Goal: Task Accomplishment & Management: Complete application form

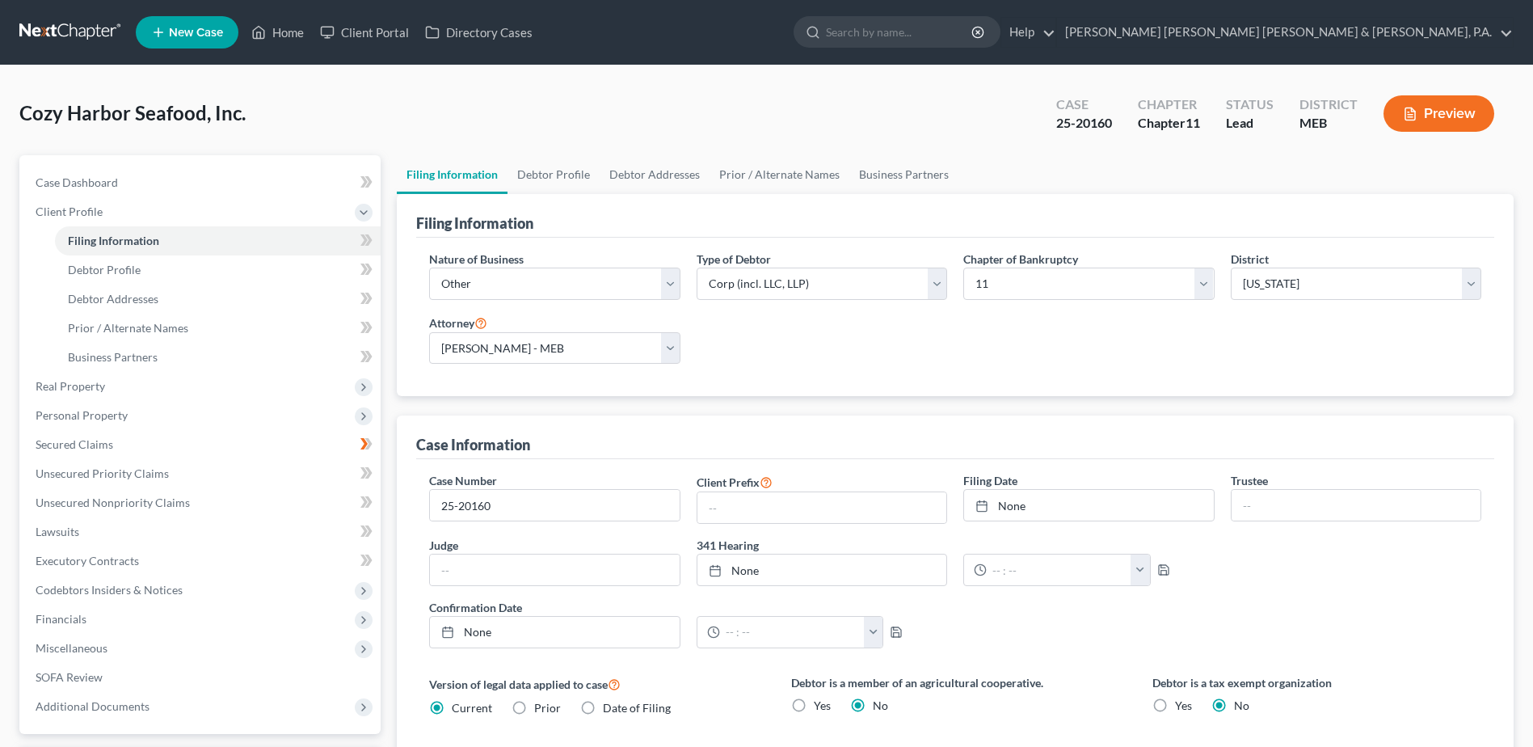
select select "3"
select select "1"
select select "37"
select select "2"
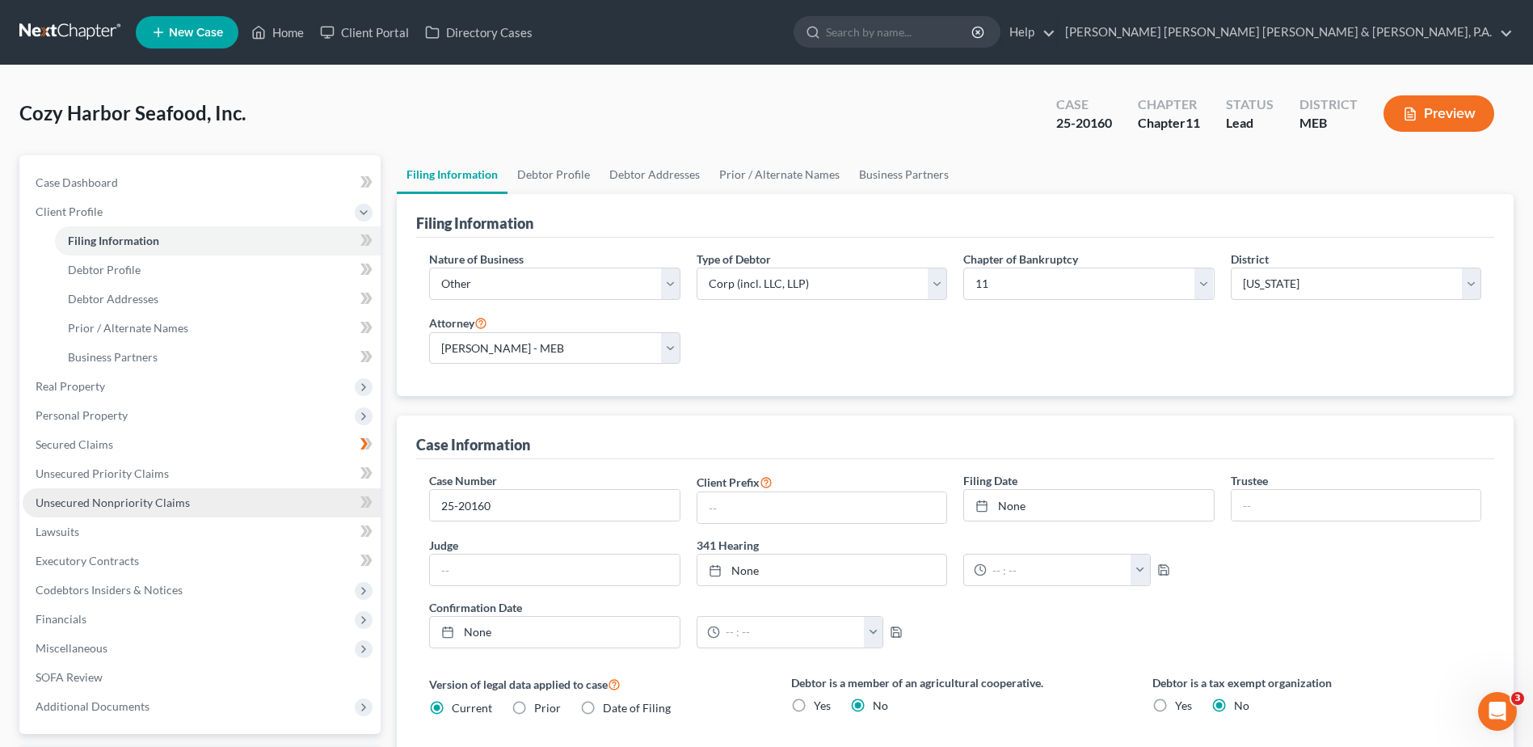
click at [135, 497] on span "Unsecured Nonpriority Claims" at bounding box center [113, 502] width 154 height 14
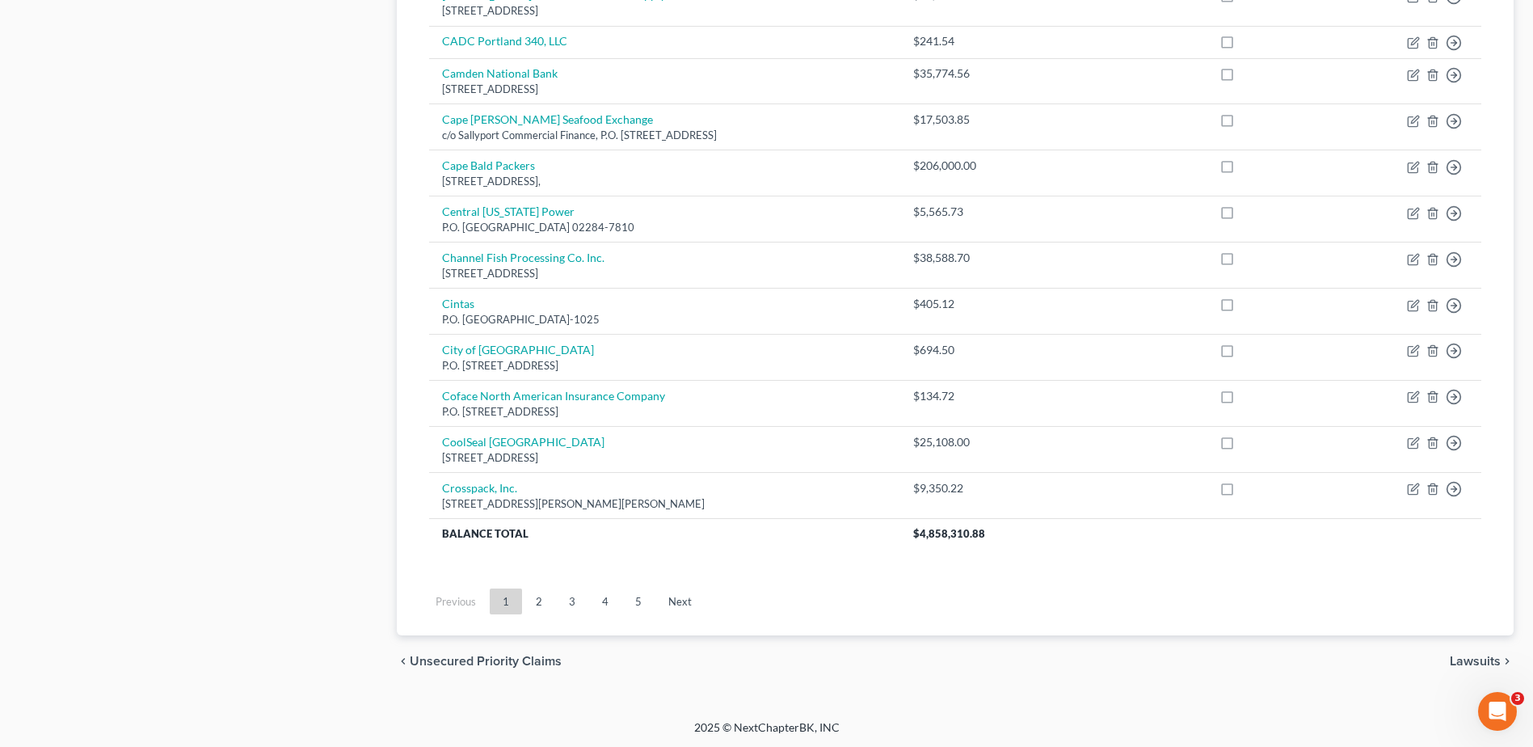
scroll to position [1082, 0]
click at [593, 600] on link "4" at bounding box center [605, 600] width 32 height 26
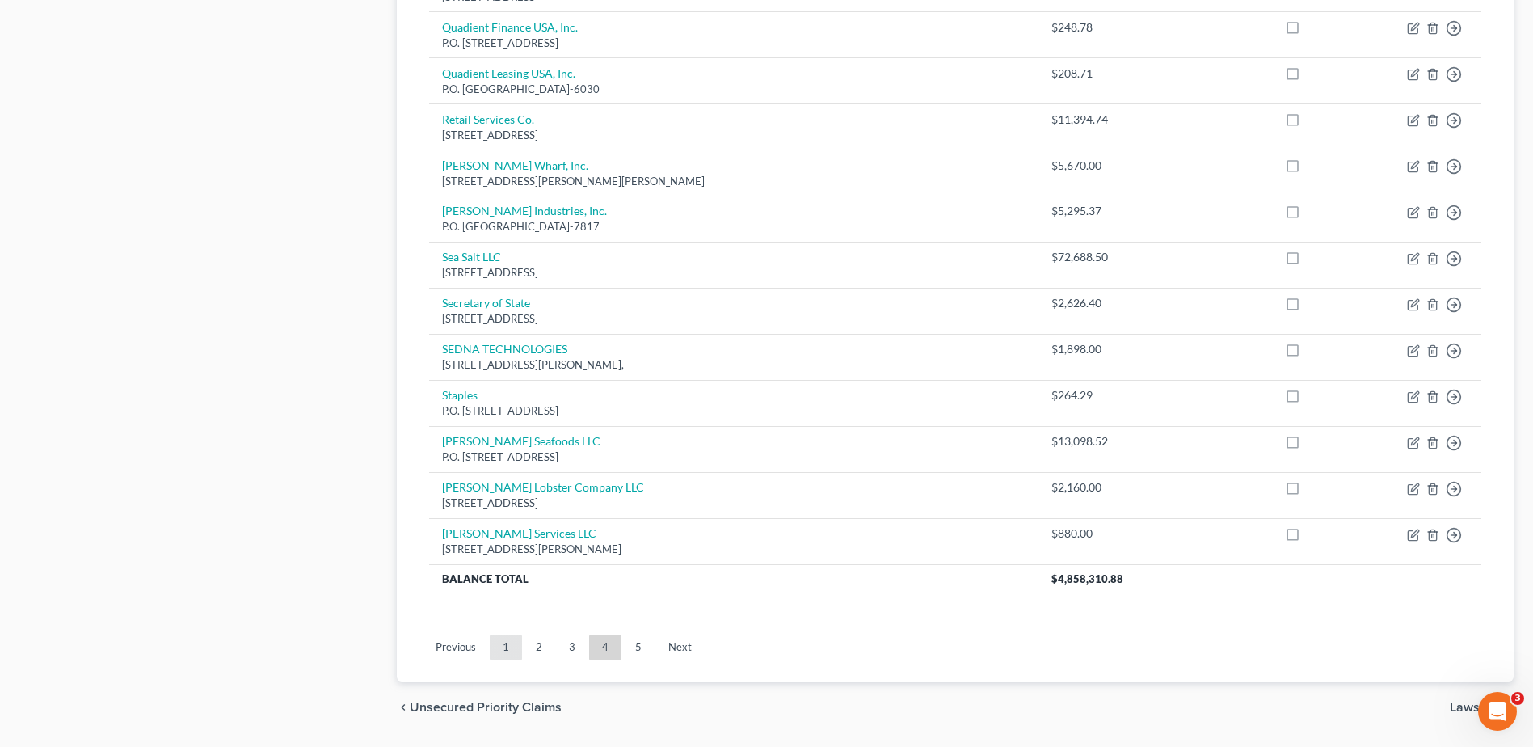
scroll to position [1124, 0]
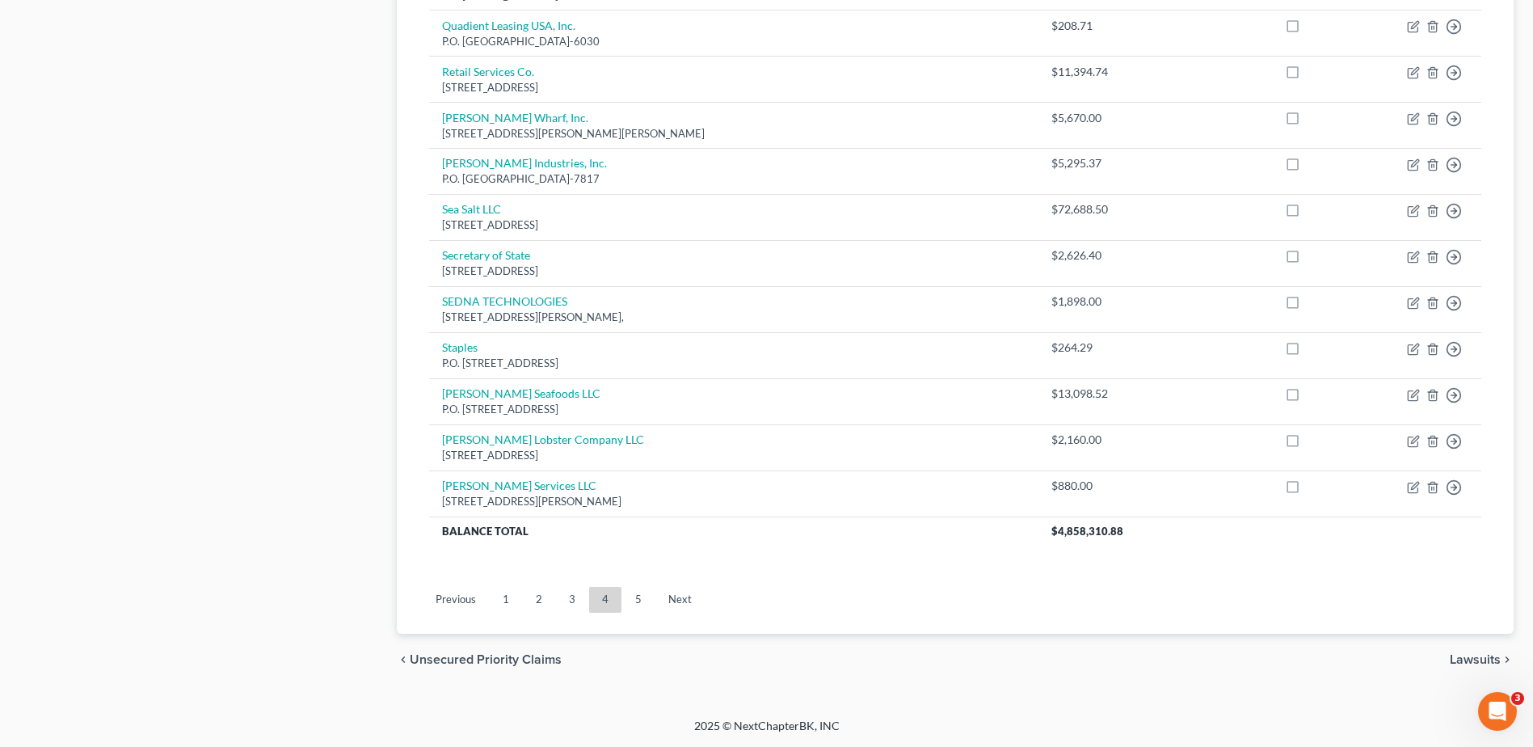
click at [567, 593] on link "3" at bounding box center [572, 600] width 32 height 26
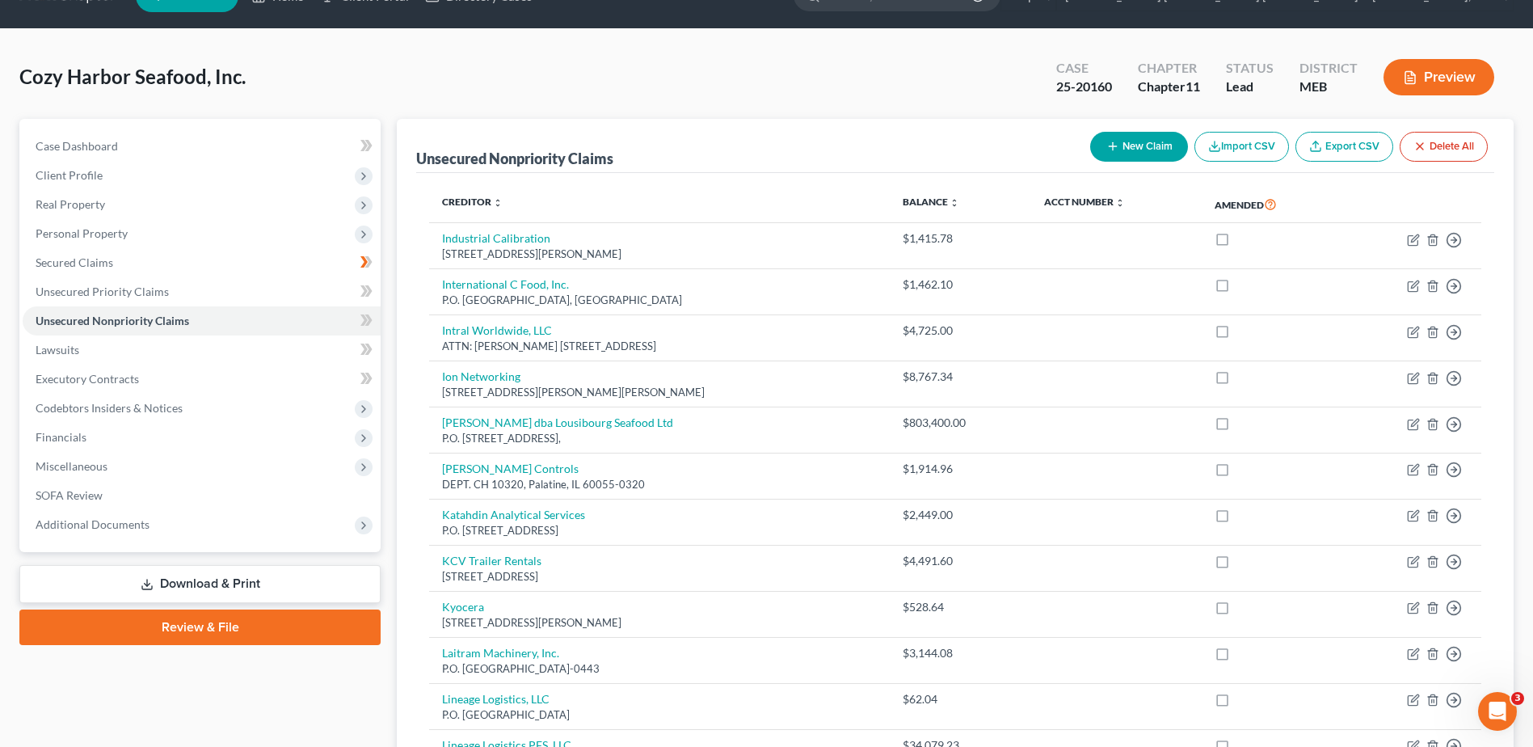
scroll to position [0, 0]
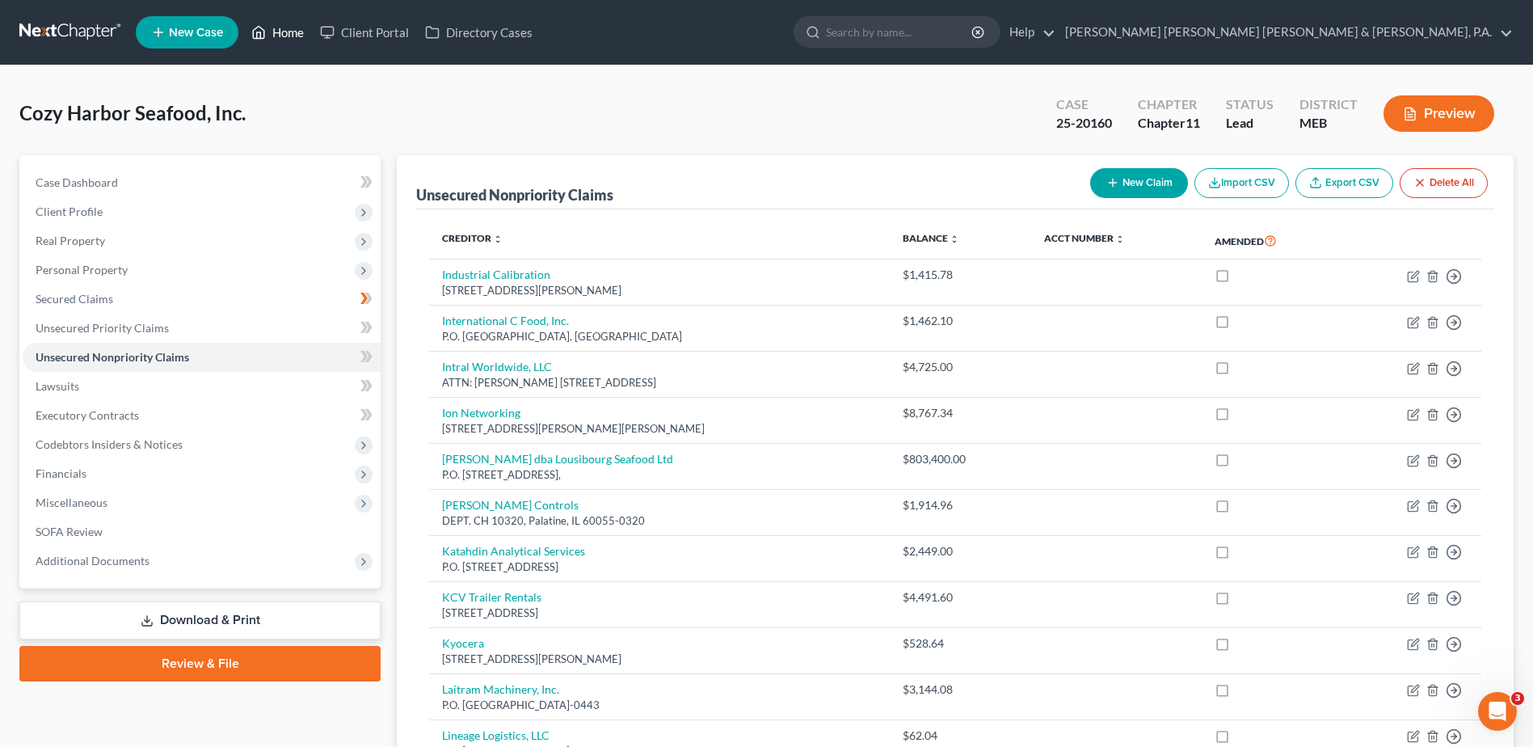
click at [299, 40] on link "Home" at bounding box center [277, 32] width 69 height 29
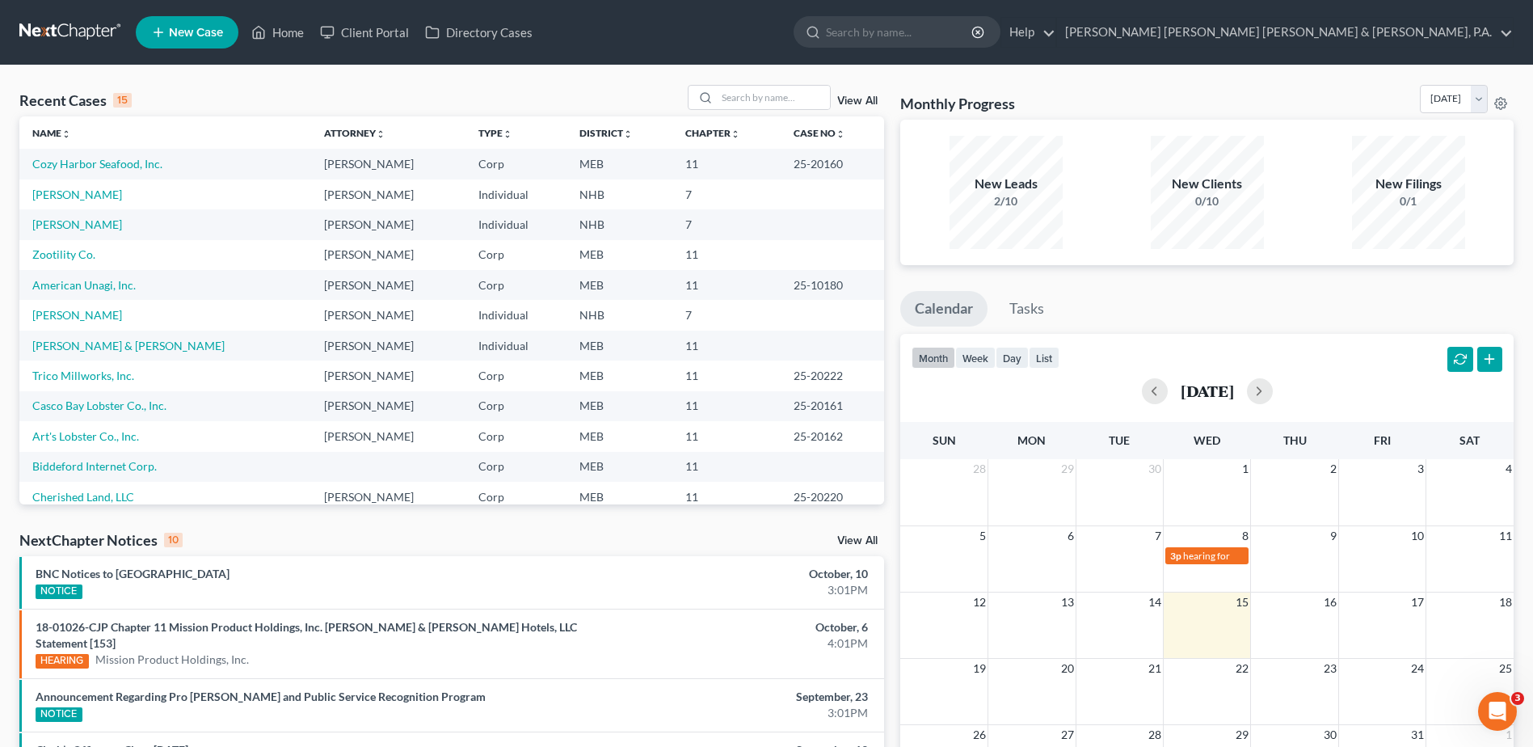
click at [99, 276] on td "American Unagi, Inc." at bounding box center [165, 285] width 292 height 30
click at [99, 284] on link "American Unagi, Inc." at bounding box center [83, 285] width 103 height 14
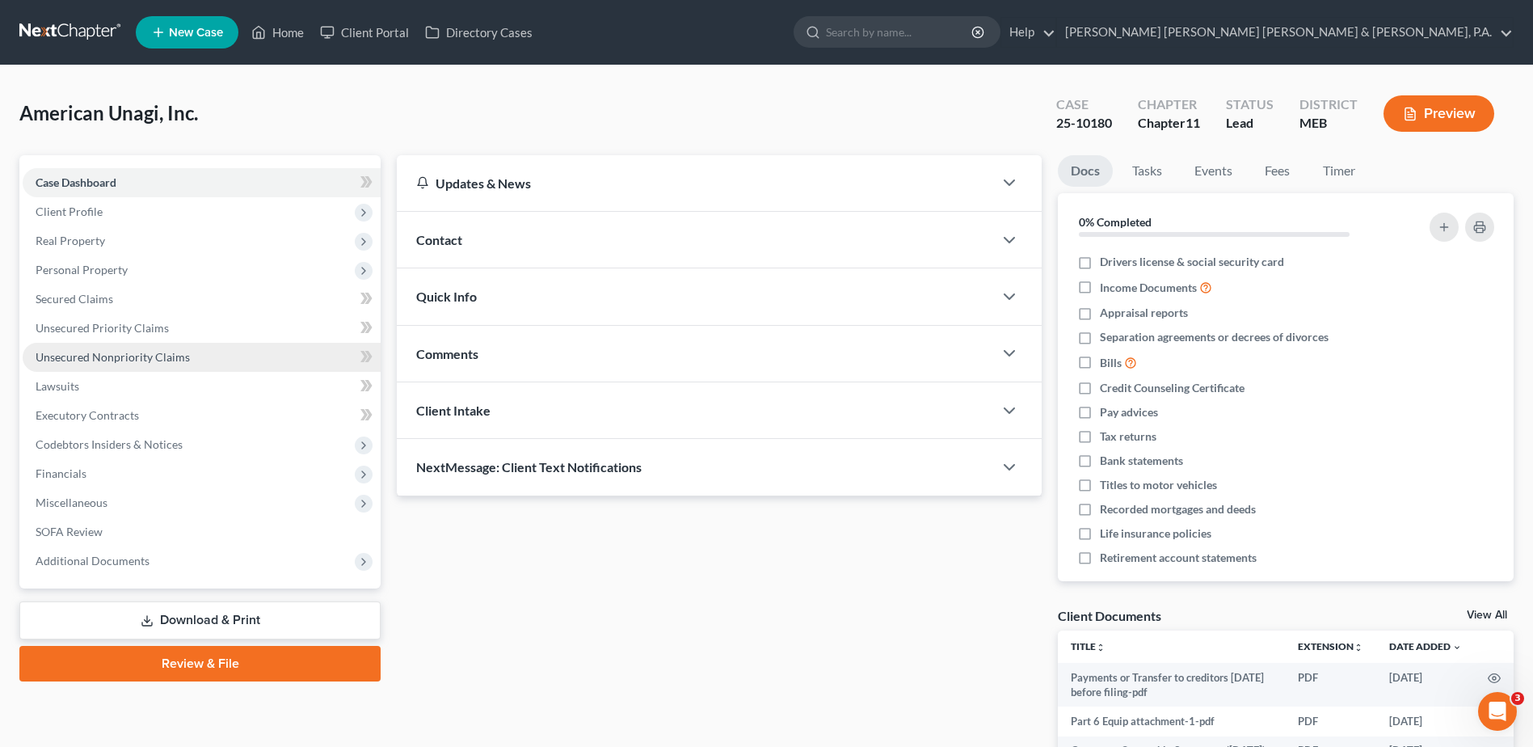
click at [91, 354] on span "Unsecured Nonpriority Claims" at bounding box center [113, 357] width 154 height 14
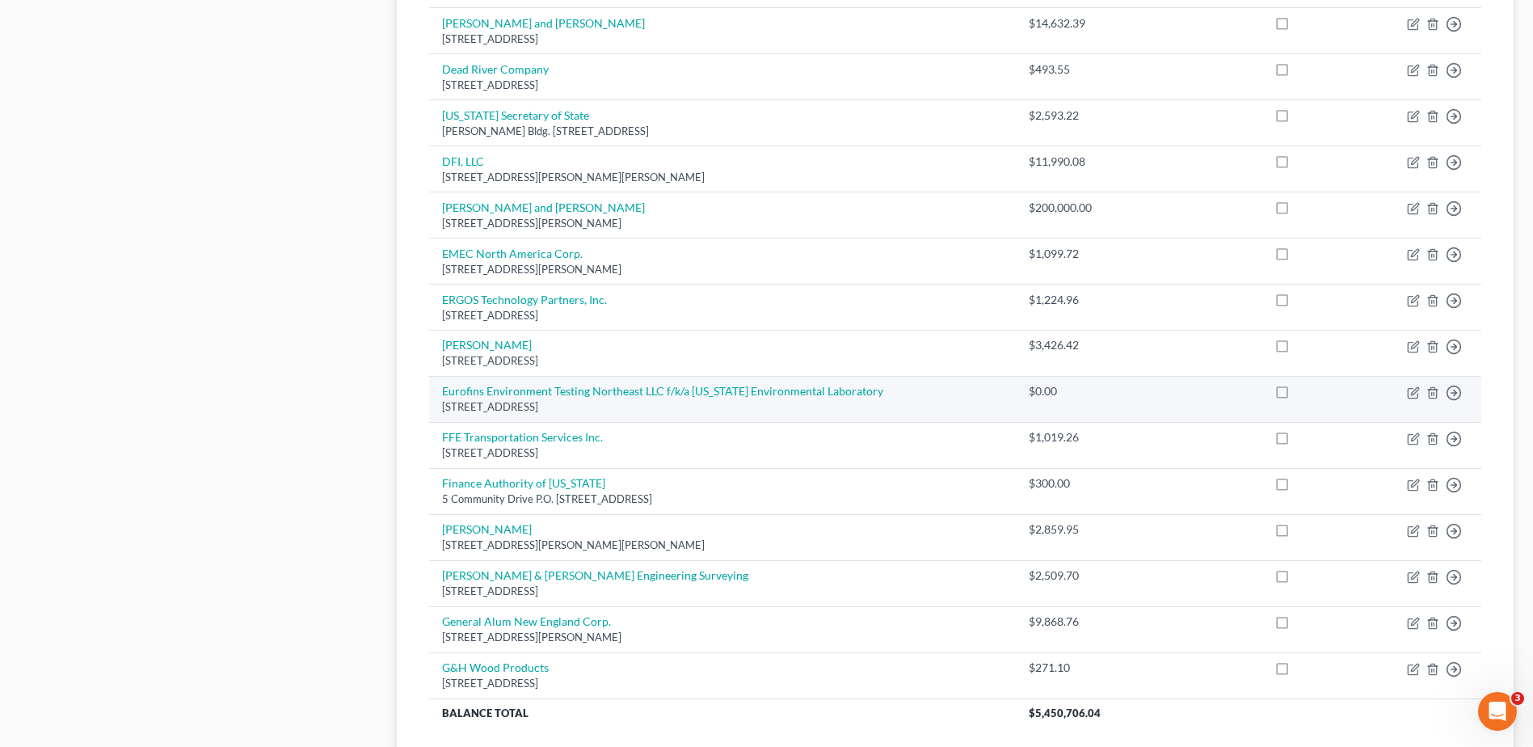
scroll to position [1050, 0]
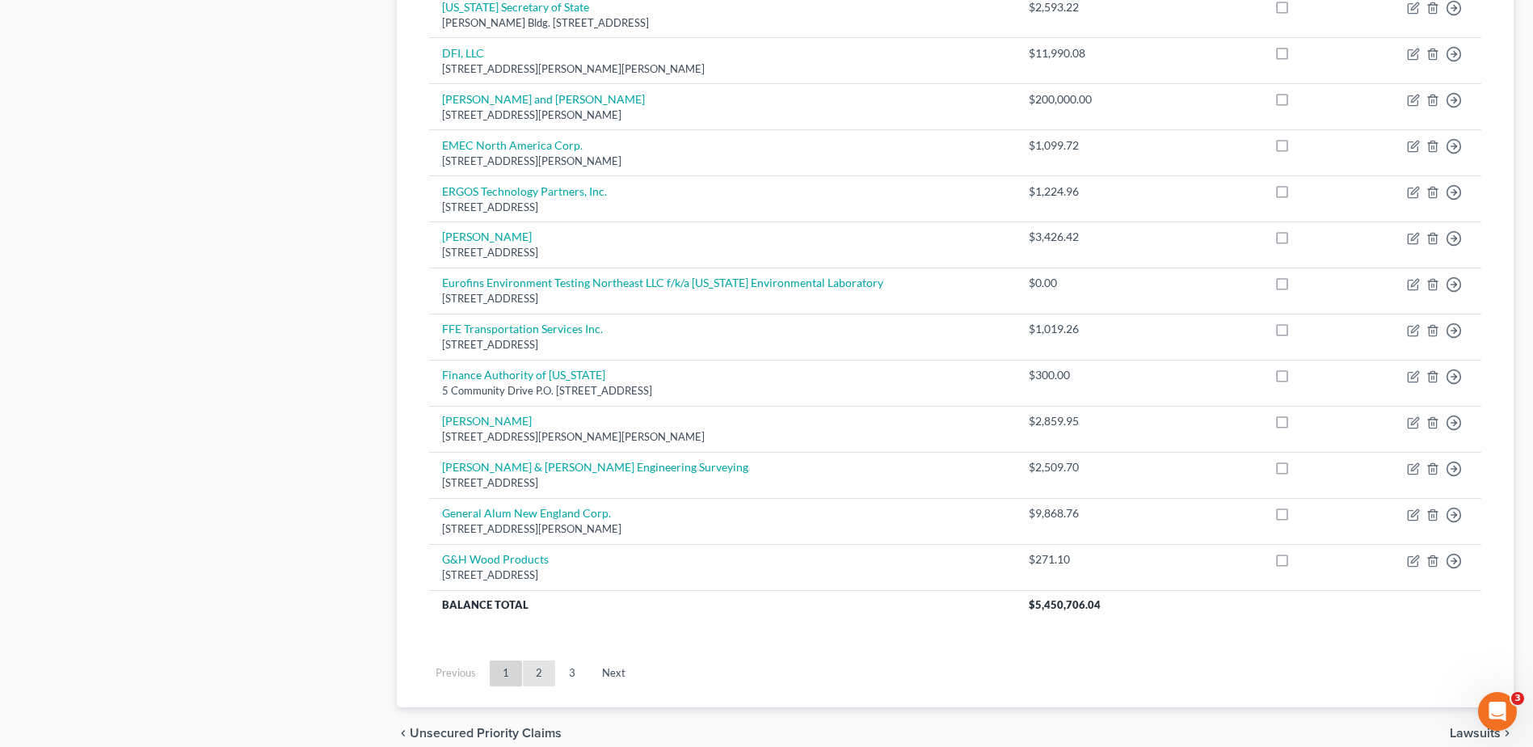
click at [543, 668] on link "2" at bounding box center [539, 673] width 32 height 26
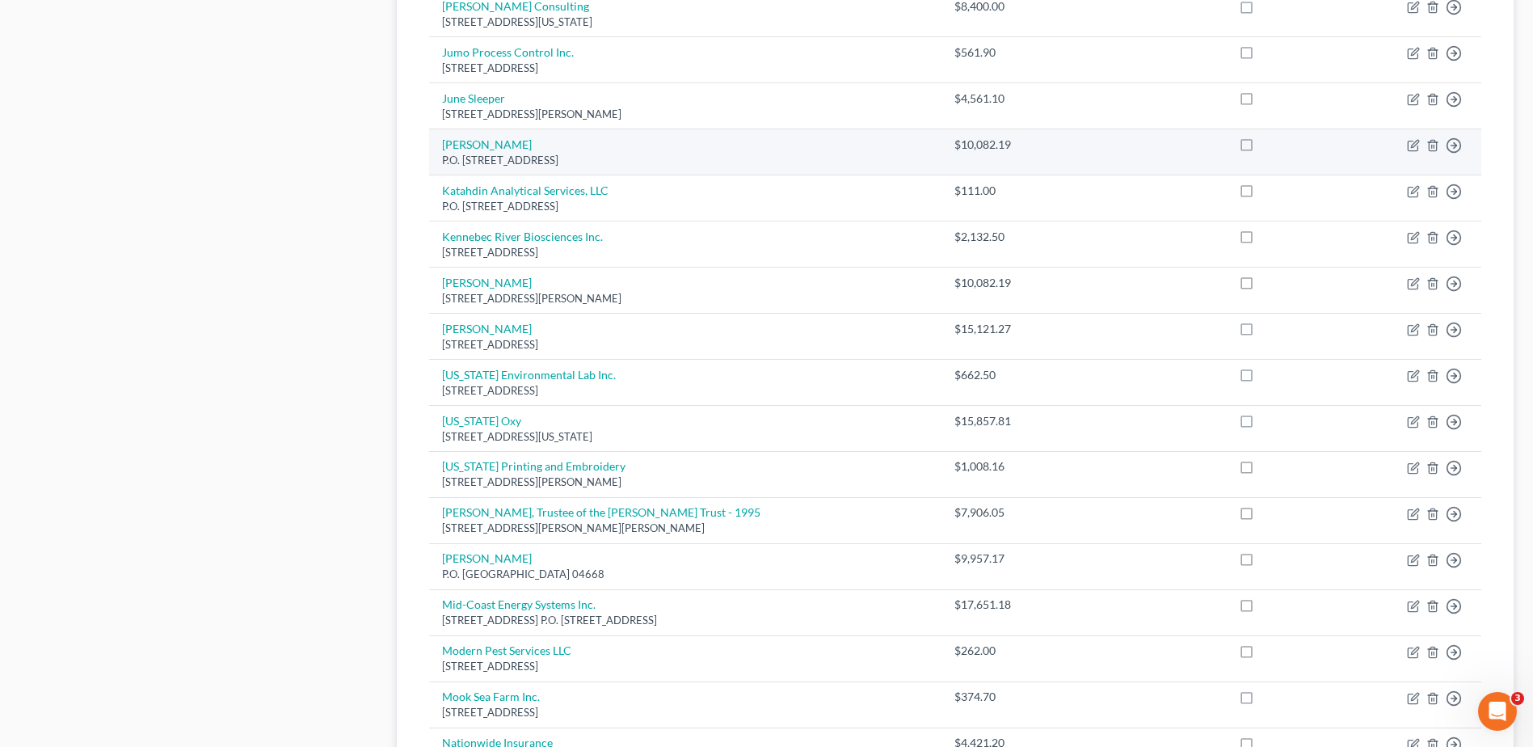
scroll to position [1124, 0]
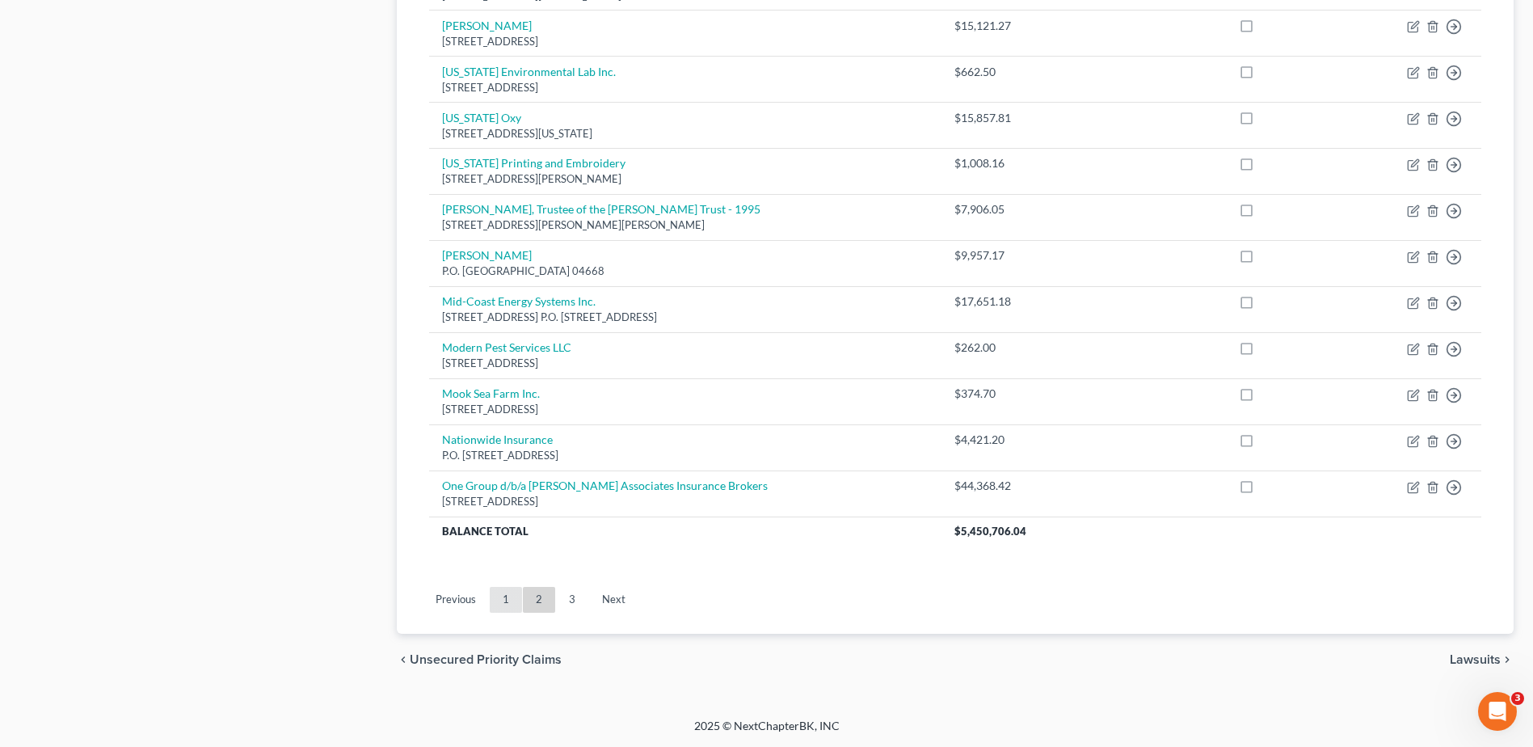
click at [502, 603] on link "1" at bounding box center [506, 600] width 32 height 26
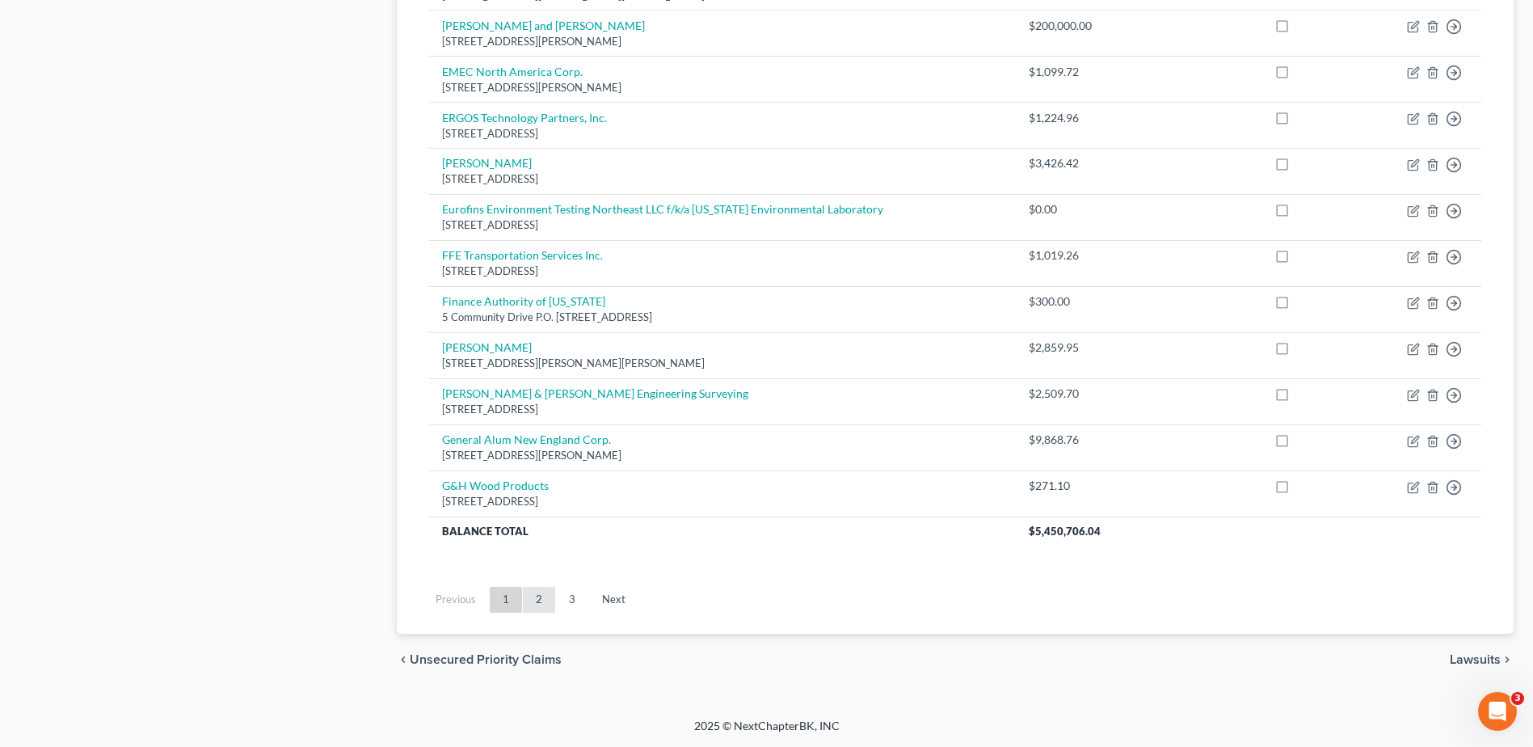
click at [544, 603] on link "2" at bounding box center [539, 600] width 32 height 26
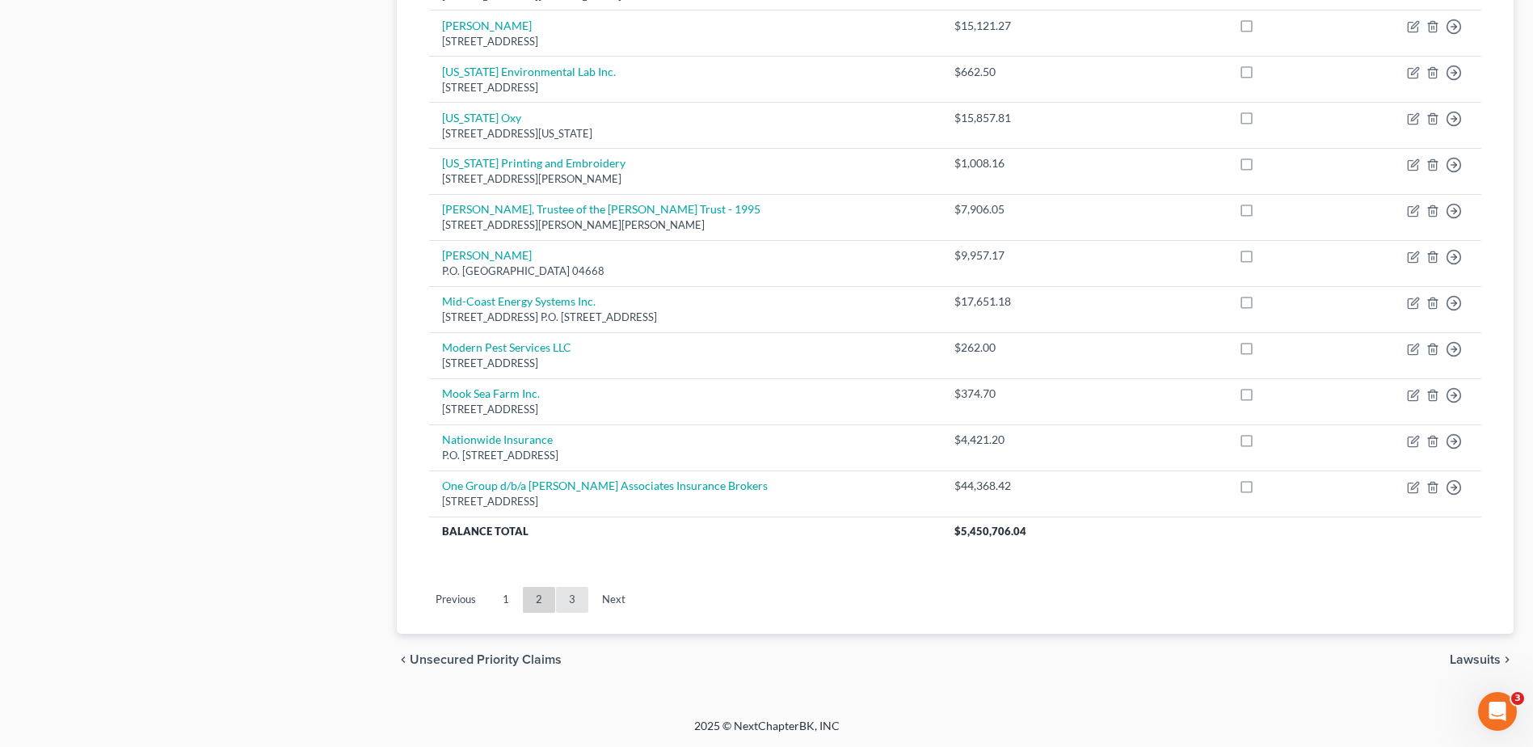
click at [576, 593] on link "3" at bounding box center [572, 600] width 32 height 26
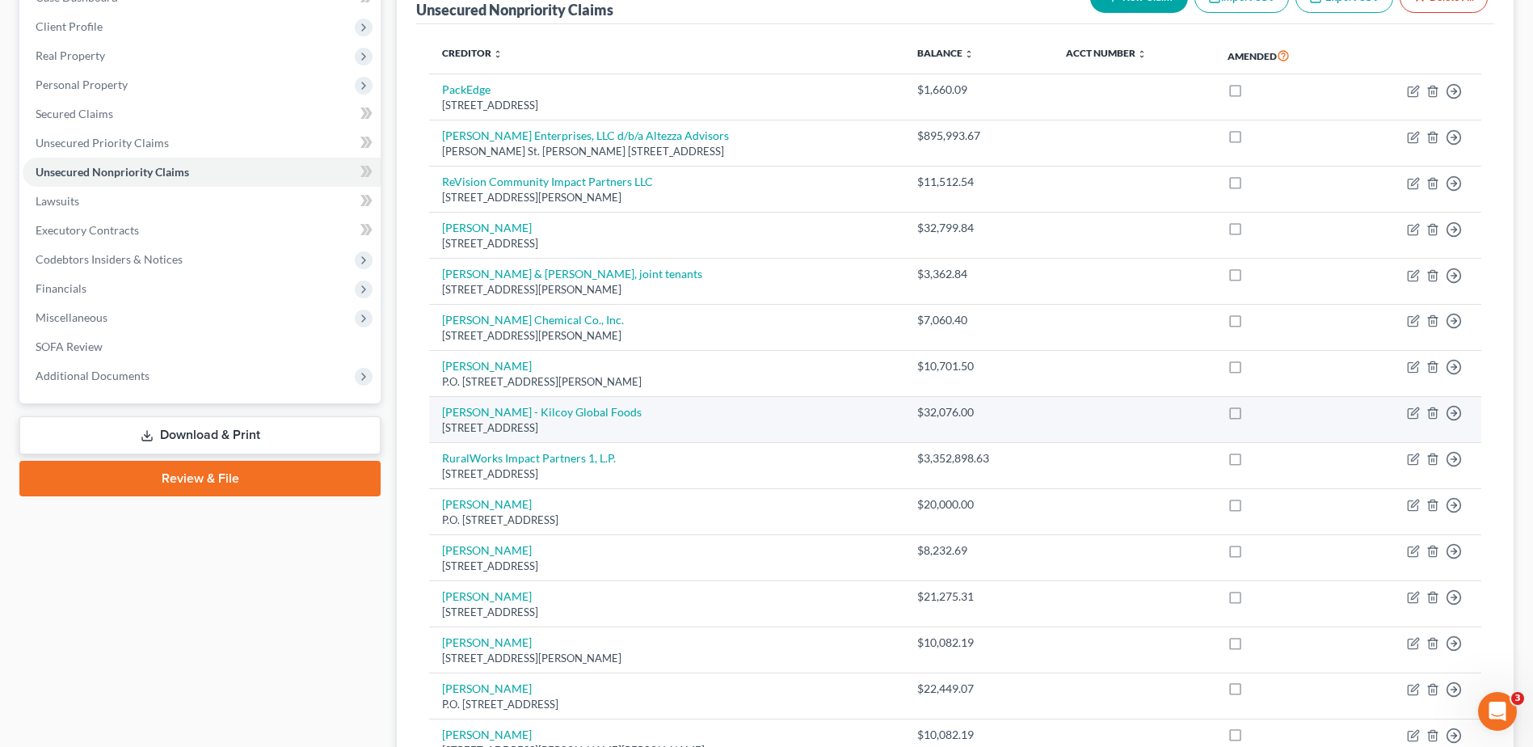
scroll to position [485, 0]
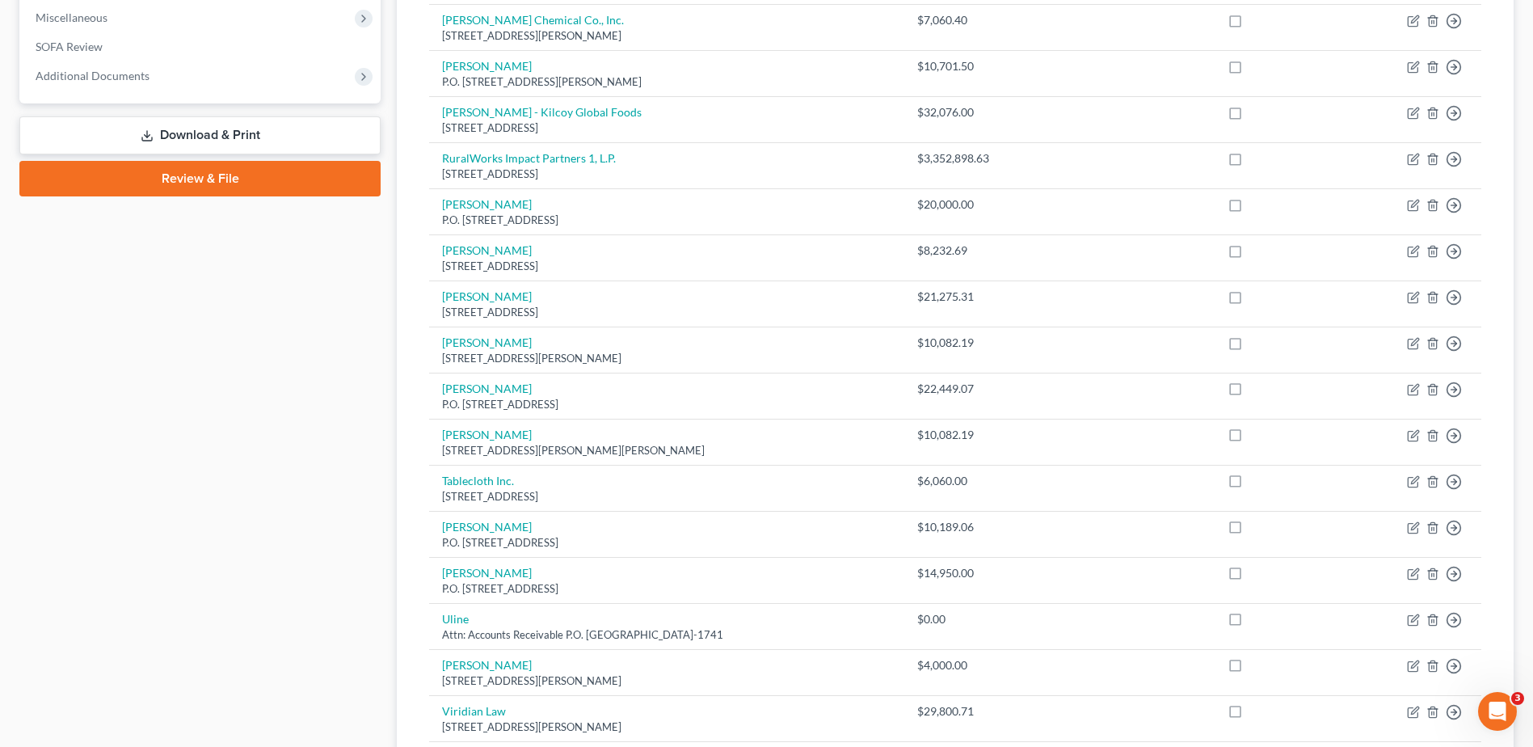
click at [322, 479] on div "Case Dashboard Payments Invoices Payments Payments Credit Report Client Profile" at bounding box center [199, 382] width 377 height 1424
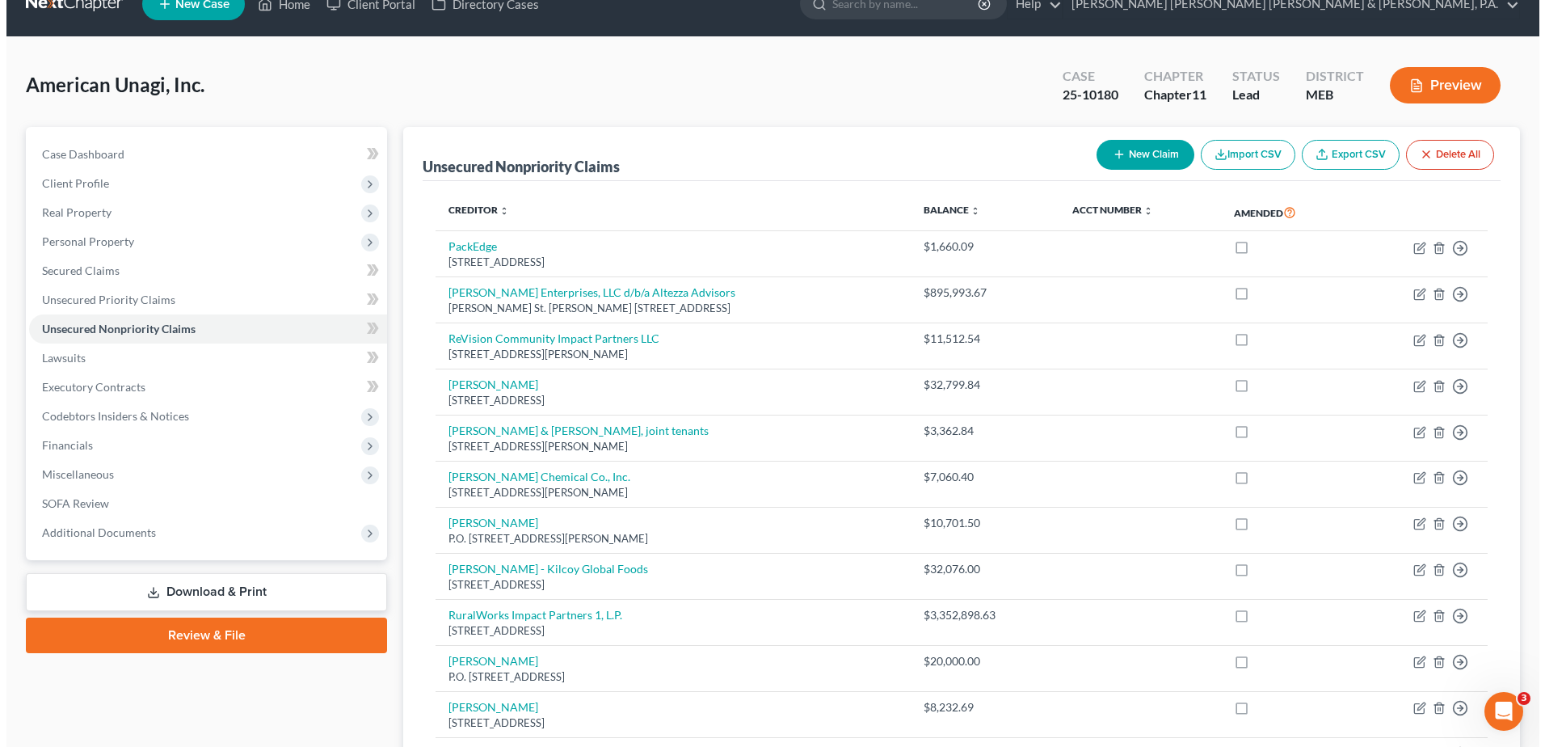
scroll to position [0, 0]
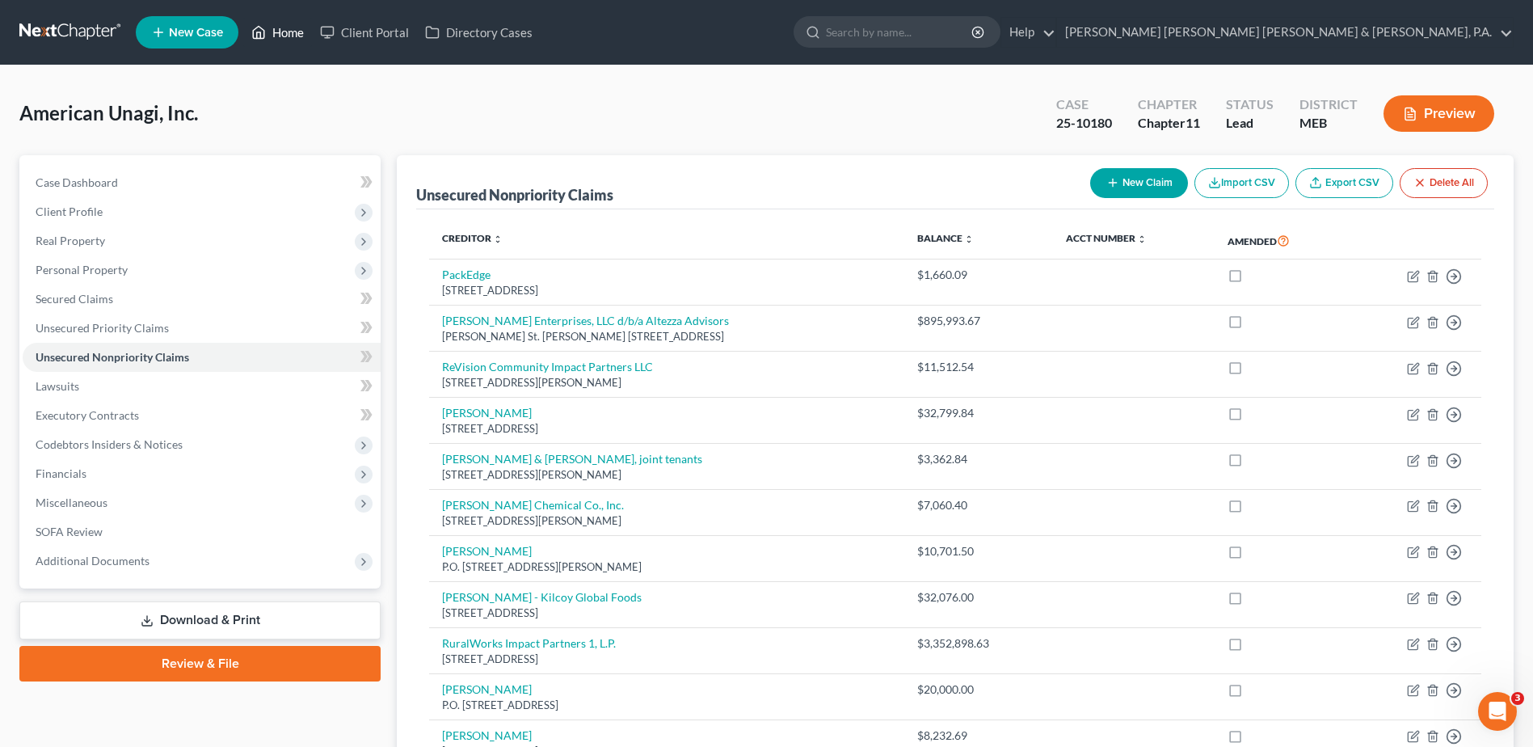
click at [299, 32] on link "Home" at bounding box center [277, 32] width 69 height 29
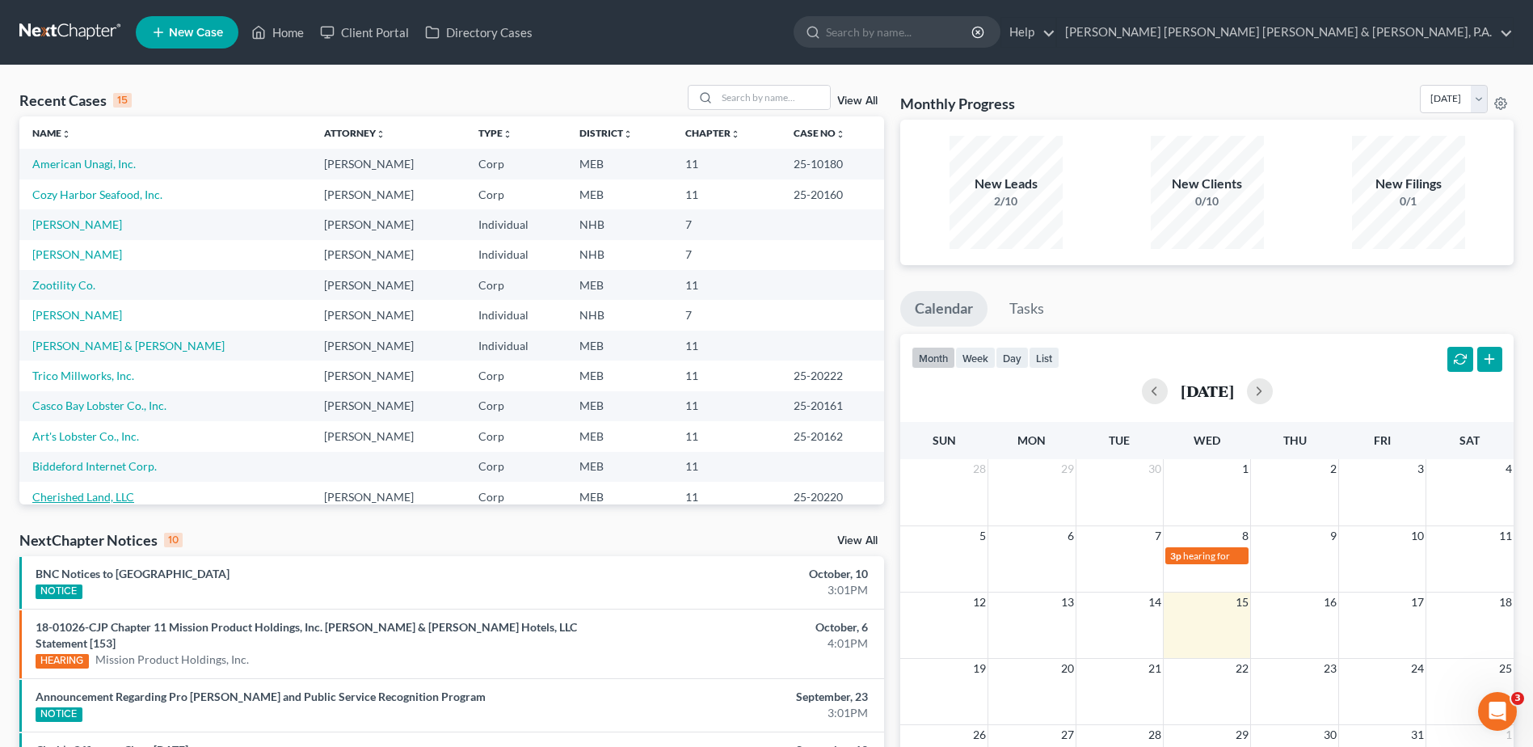
click at [85, 494] on link "Cherished Land, LLC" at bounding box center [83, 497] width 102 height 14
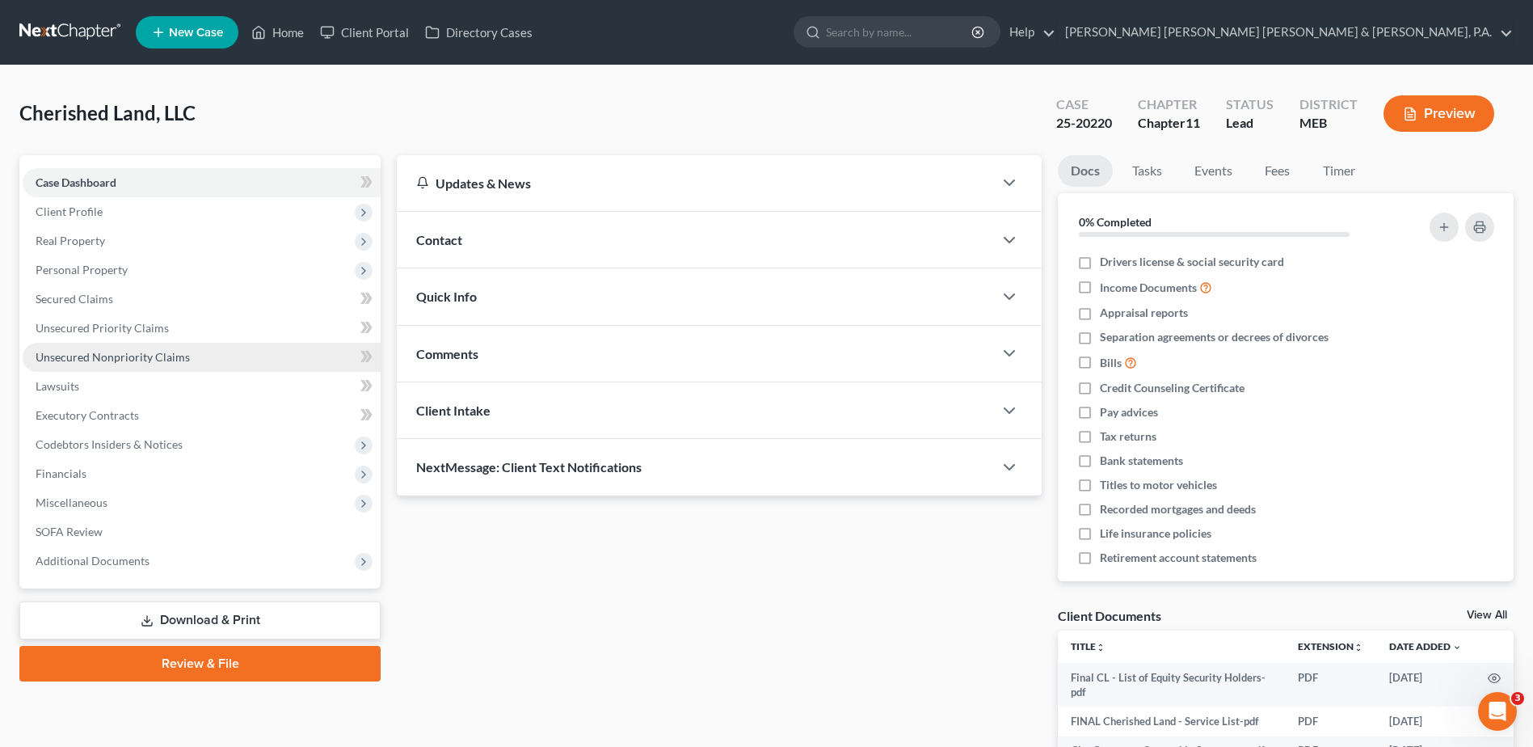
click at [237, 361] on link "Unsecured Nonpriority Claims" at bounding box center [202, 357] width 358 height 29
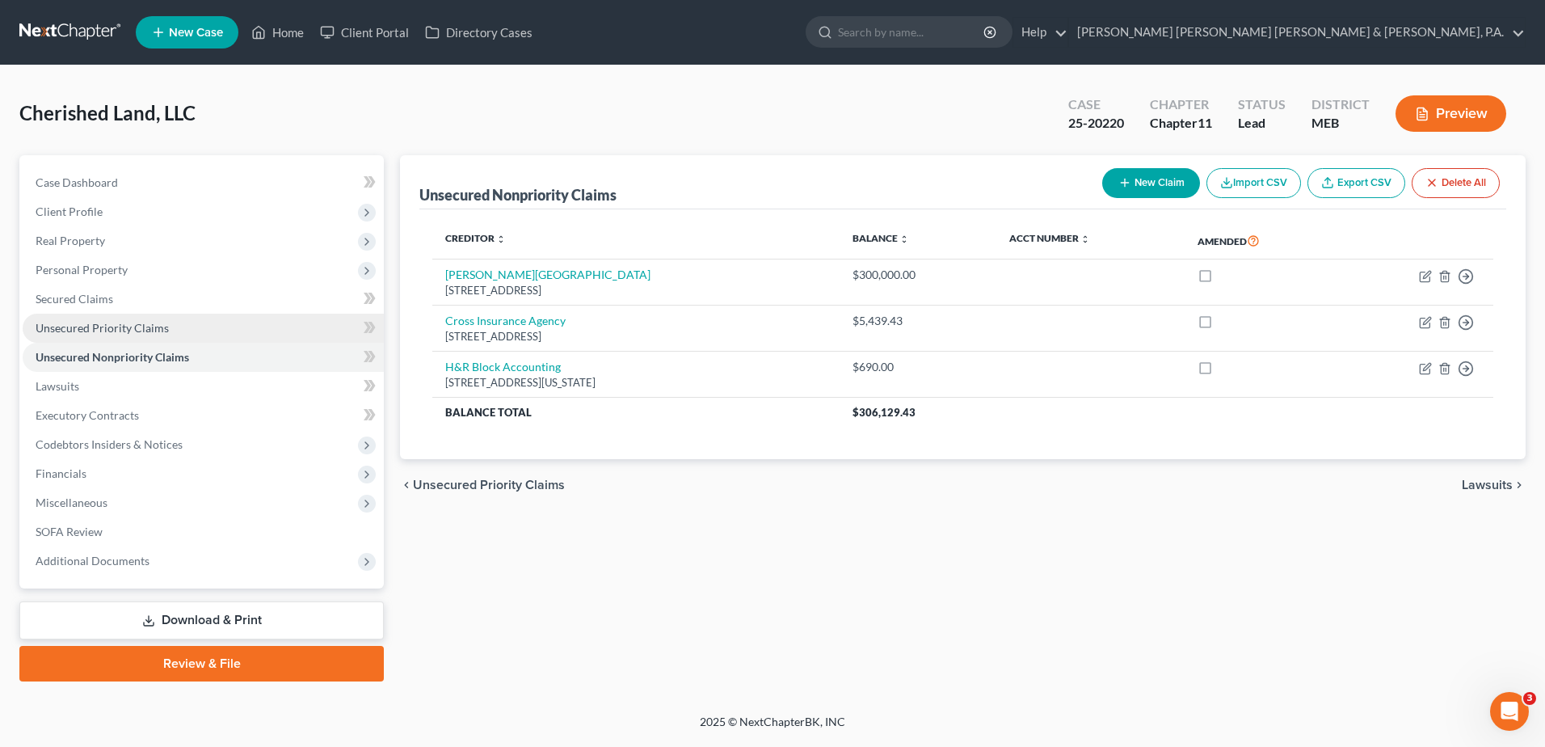
click at [231, 339] on link "Unsecured Priority Claims" at bounding box center [203, 327] width 361 height 29
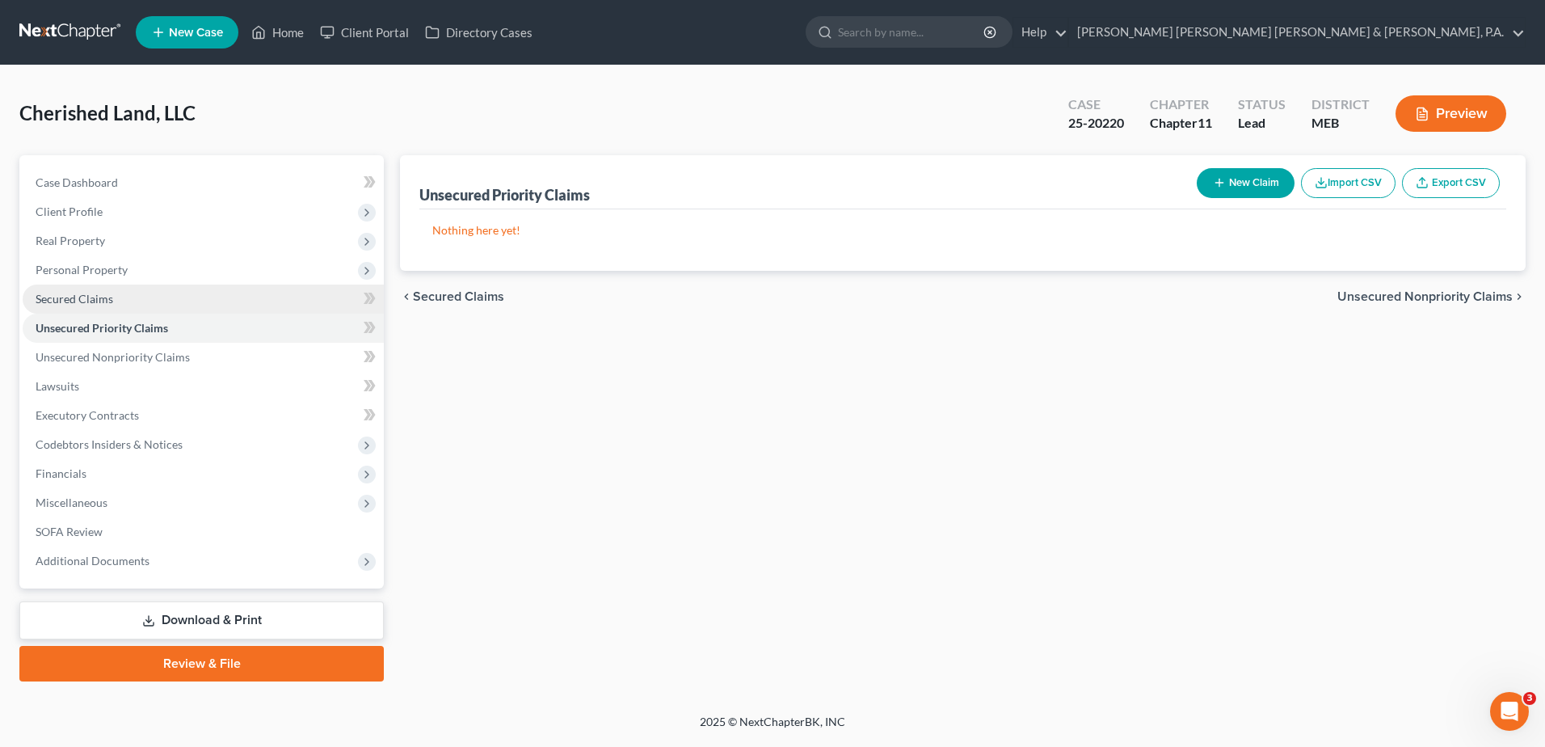
click at [217, 299] on link "Secured Claims" at bounding box center [203, 298] width 361 height 29
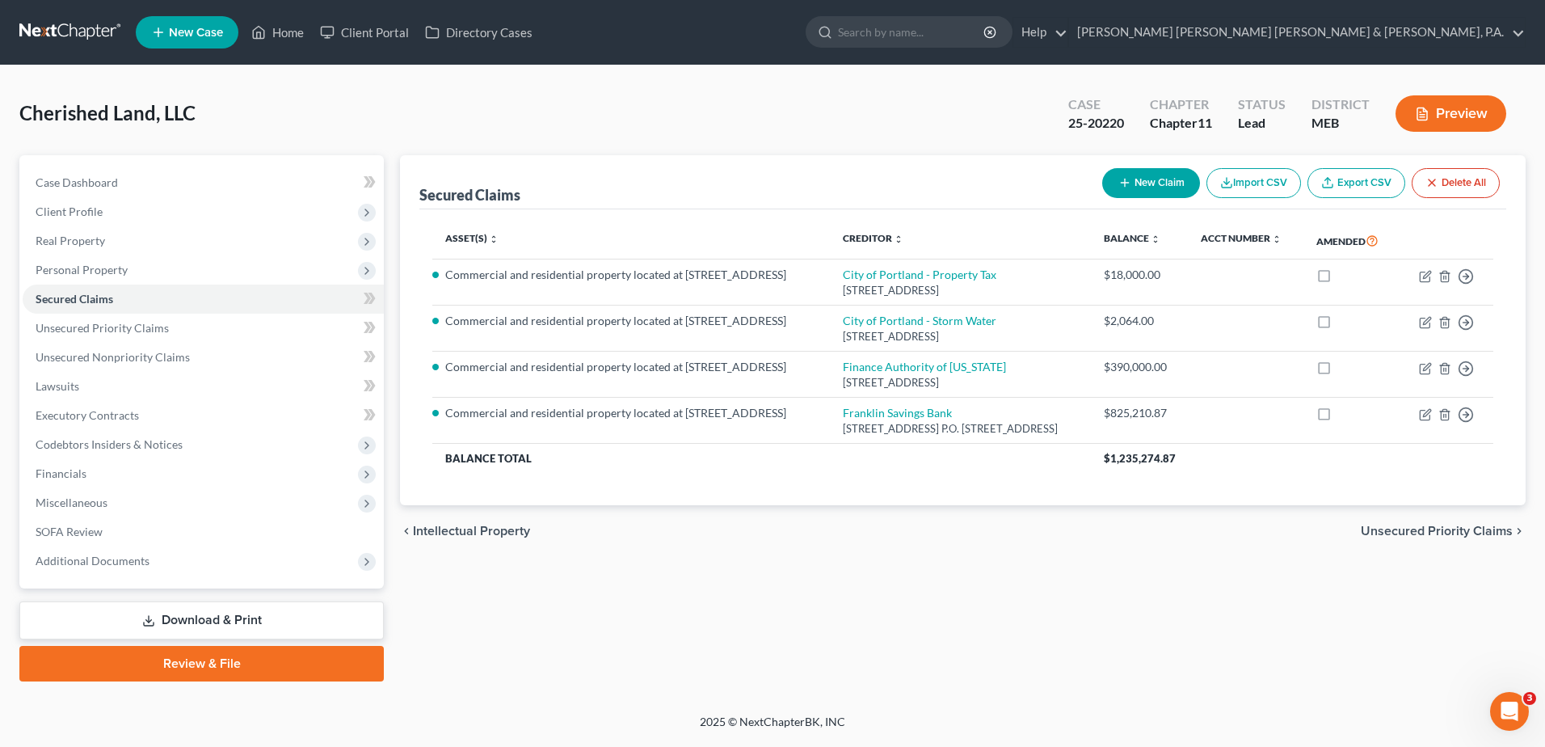
click at [715, 612] on div "Secured Claims New Claim Import CSV Export CSV Delete All Asset(s) expand_more …" at bounding box center [963, 418] width 1142 height 526
